Goal: Information Seeking & Learning: Compare options

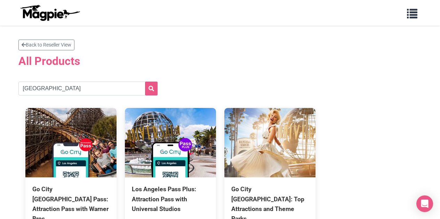
scroll to position [35, 0]
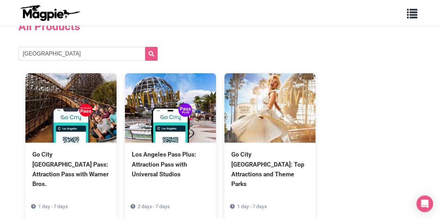
type input "[GEOGRAPHIC_DATA]"
click at [145, 47] on button "submit" at bounding box center [151, 54] width 13 height 14
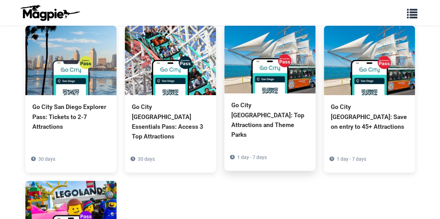
scroll to position [35, 0]
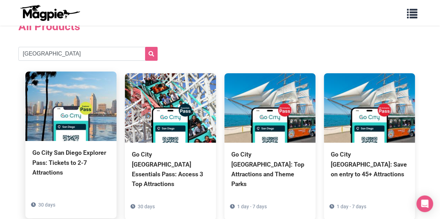
click at [79, 92] on img at bounding box center [70, 107] width 91 height 70
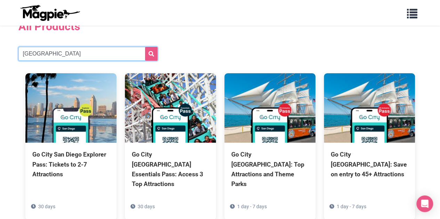
drag, startPoint x: 11, startPoint y: 48, endPoint x: 0, endPoint y: 51, distance: 11.3
click at [0, 51] on section "Back to Reseller View All Products san diego Go City San Diego Explorer Pass: T…" at bounding box center [220, 189] width 440 height 396
type input "oahu"
click at [145, 47] on button "submit" at bounding box center [151, 54] width 13 height 14
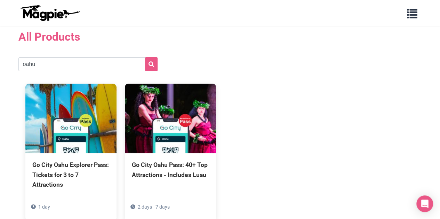
scroll to position [35, 0]
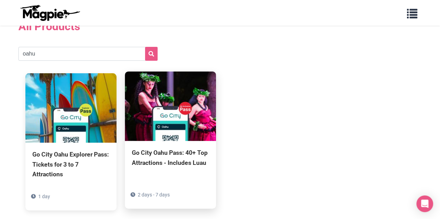
click at [165, 112] on img at bounding box center [170, 107] width 91 height 70
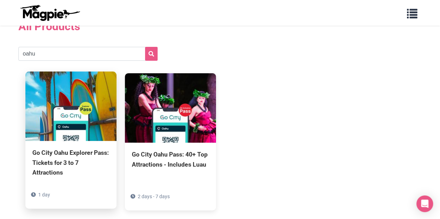
click at [95, 97] on img at bounding box center [70, 107] width 91 height 70
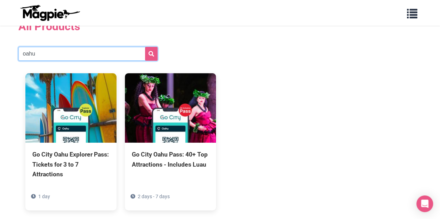
drag, startPoint x: 70, startPoint y: 49, endPoint x: 0, endPoint y: 60, distance: 71.1
click at [0, 60] on section "Back to Reseller View All Products oahu Go City Oahu Explorer Pass: Tickets for…" at bounding box center [220, 111] width 440 height 241
type input "new orleans"
click at [145, 47] on button "submit" at bounding box center [151, 54] width 13 height 14
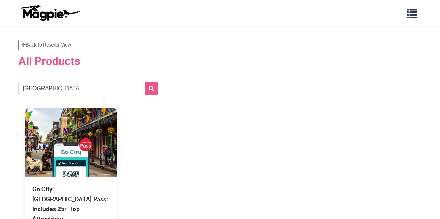
scroll to position [70, 0]
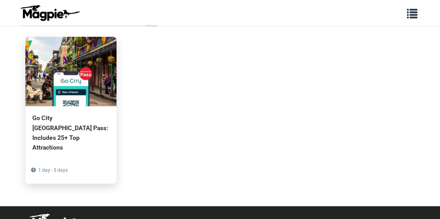
click at [62, 94] on img at bounding box center [70, 72] width 91 height 70
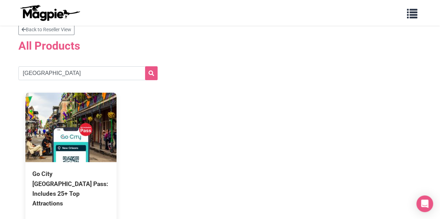
scroll to position [0, 0]
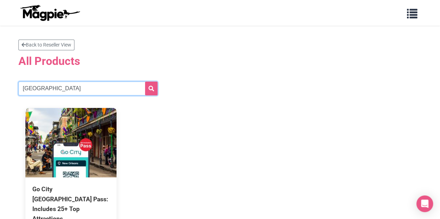
drag, startPoint x: 56, startPoint y: 86, endPoint x: 0, endPoint y: 87, distance: 55.6
click at [0, 87] on section "Back to Reseller View All Products new orleans Go City New Orleans Pass: Includ…" at bounding box center [220, 151] width 440 height 250
type input "philadelphia"
click at [145, 82] on button "submit" at bounding box center [151, 89] width 13 height 14
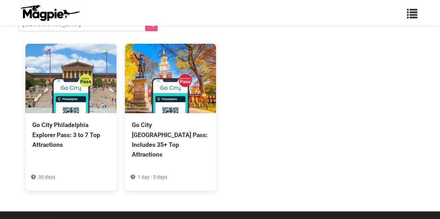
scroll to position [70, 0]
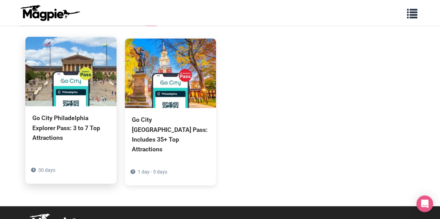
click at [84, 67] on img at bounding box center [70, 72] width 91 height 70
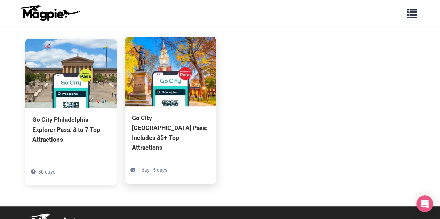
click at [152, 101] on img at bounding box center [170, 72] width 91 height 70
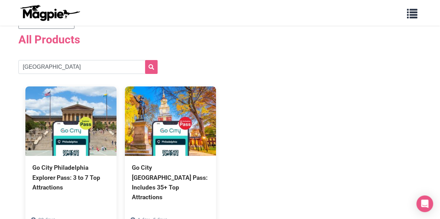
scroll to position [0, 0]
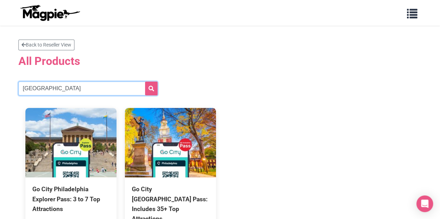
drag, startPoint x: 73, startPoint y: 84, endPoint x: 0, endPoint y: 62, distance: 76.1
click at [0, 67] on section "Back to Reseller View All Products philadelphia Go City Philadelphia Explorer P…" at bounding box center [220, 151] width 440 height 250
type input "miami"
click at [145, 82] on button "submit" at bounding box center [151, 89] width 13 height 14
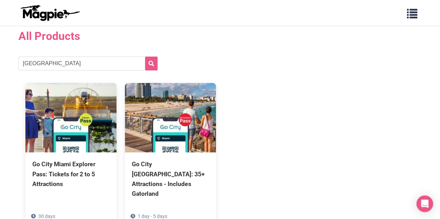
scroll to position [35, 0]
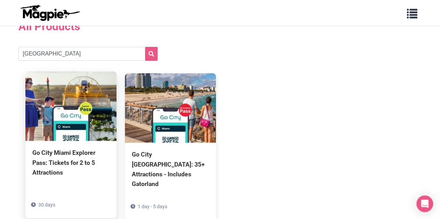
click at [101, 102] on img at bounding box center [70, 107] width 91 height 70
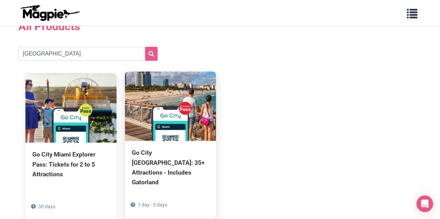
click at [154, 120] on img at bounding box center [170, 107] width 91 height 70
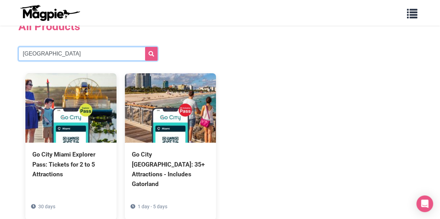
drag, startPoint x: 62, startPoint y: 57, endPoint x: 0, endPoint y: 57, distance: 62.2
click at [0, 57] on section "Back to Reseller View All Products miami Go City Miami Explorer Pass: Tickets f…" at bounding box center [220, 116] width 440 height 250
type input "chicago"
click at [145, 47] on button "submit" at bounding box center [151, 54] width 13 height 14
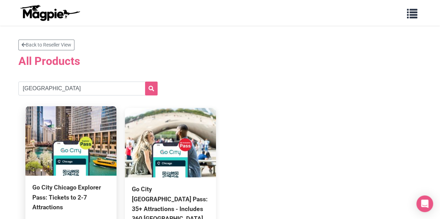
click at [74, 159] on img at bounding box center [70, 141] width 91 height 70
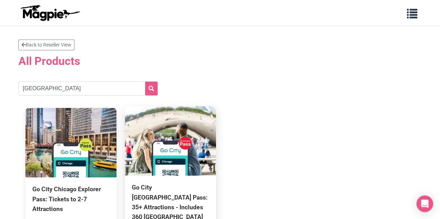
click at [166, 137] on img at bounding box center [170, 141] width 91 height 70
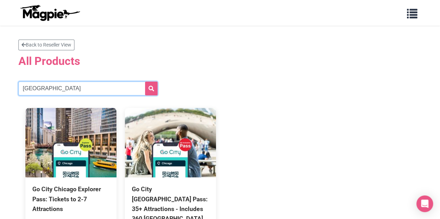
drag, startPoint x: 52, startPoint y: 91, endPoint x: 0, endPoint y: 86, distance: 52.8
click at [0, 86] on section "Back to Reseller View All Products chicago Go City Chicago Explorer Pass: Ticke…" at bounding box center [220, 151] width 440 height 250
type input "orlando"
click at [145, 82] on button "submit" at bounding box center [151, 89] width 13 height 14
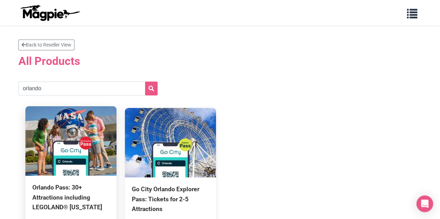
click at [82, 124] on img at bounding box center [70, 141] width 91 height 70
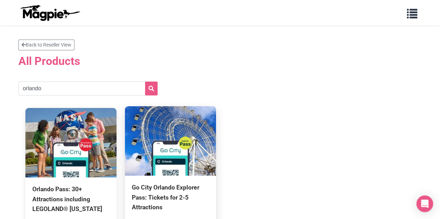
click at [187, 148] on img at bounding box center [170, 141] width 91 height 70
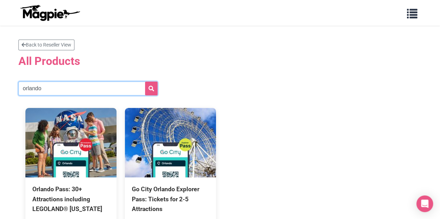
drag, startPoint x: 61, startPoint y: 90, endPoint x: 0, endPoint y: 84, distance: 61.1
click at [0, 84] on section "Back to Reseller View All Products orlando Orlando Pass: 30+ Attractions includ…" at bounding box center [220, 146] width 440 height 241
type input "[GEOGRAPHIC_DATA]"
click at [145, 82] on button "submit" at bounding box center [151, 89] width 13 height 14
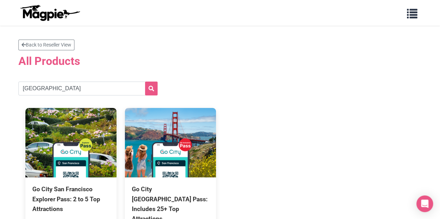
scroll to position [35, 0]
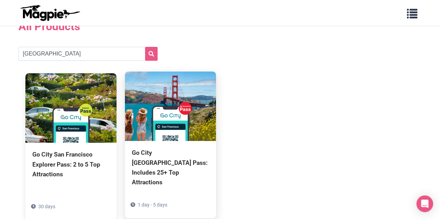
click at [193, 94] on img at bounding box center [170, 107] width 91 height 70
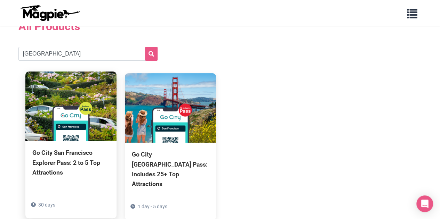
click at [70, 112] on img at bounding box center [70, 107] width 91 height 70
